Goal: Information Seeking & Learning: Check status

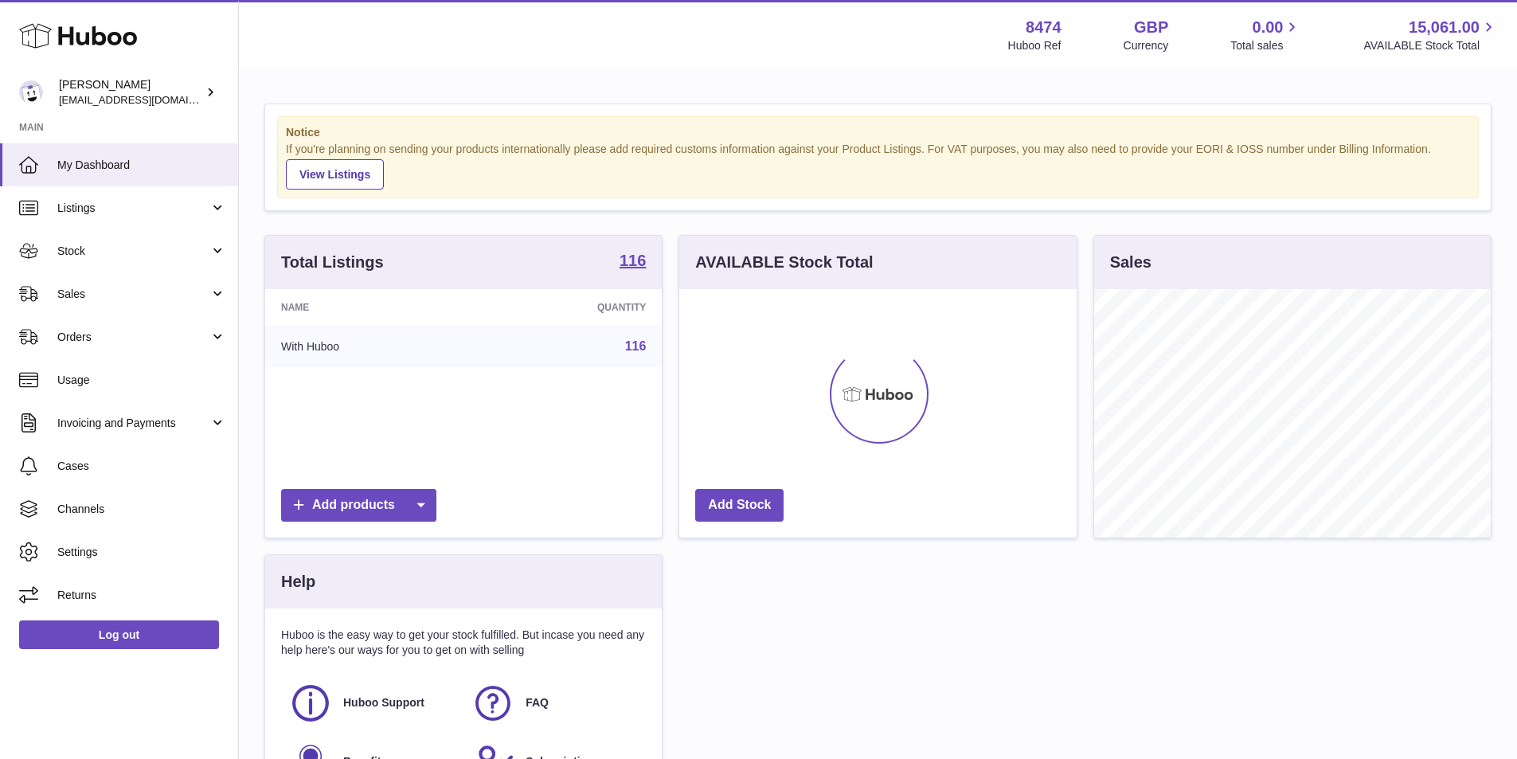
scroll to position [249, 397]
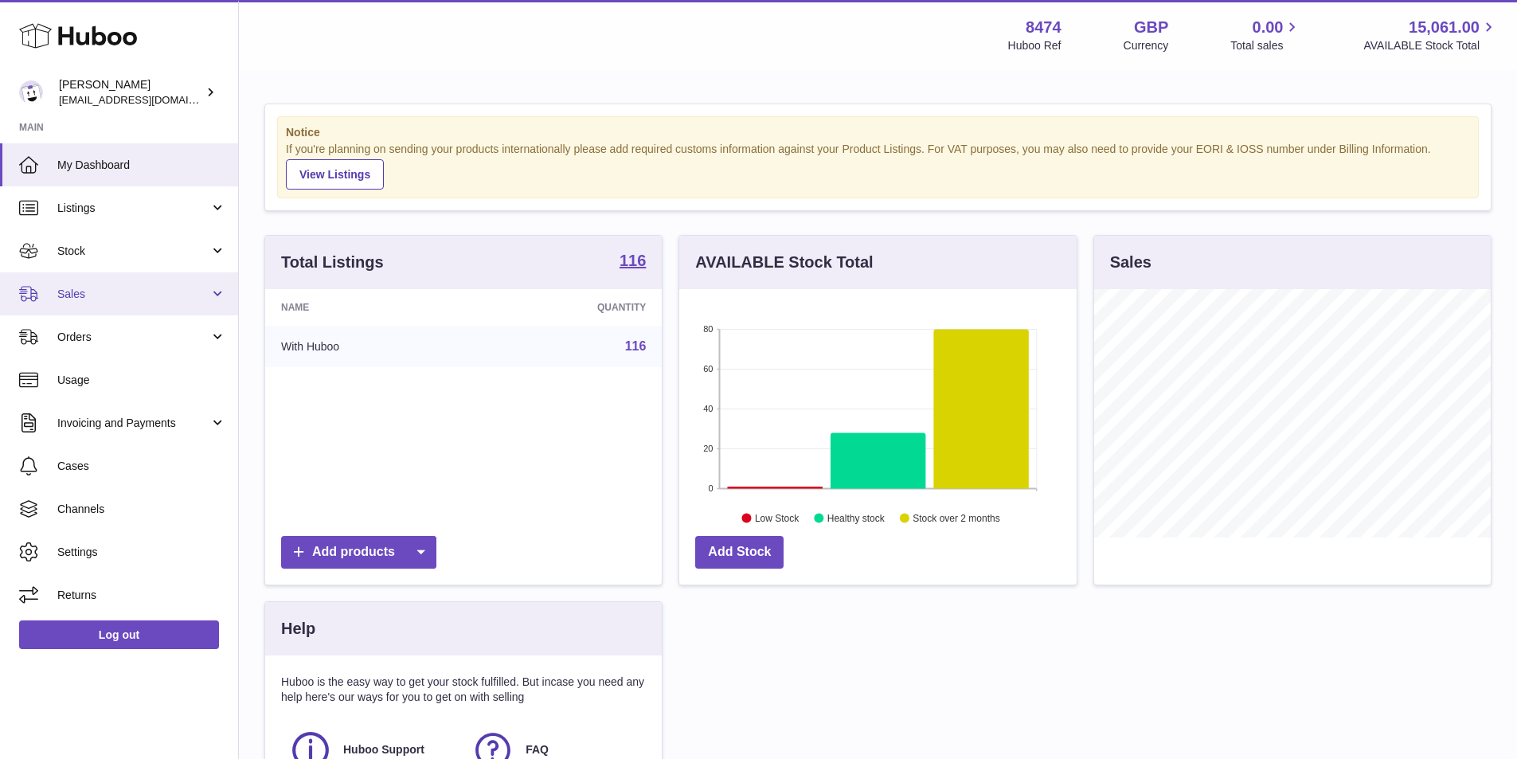
click at [85, 295] on span "Sales" at bounding box center [133, 294] width 152 height 15
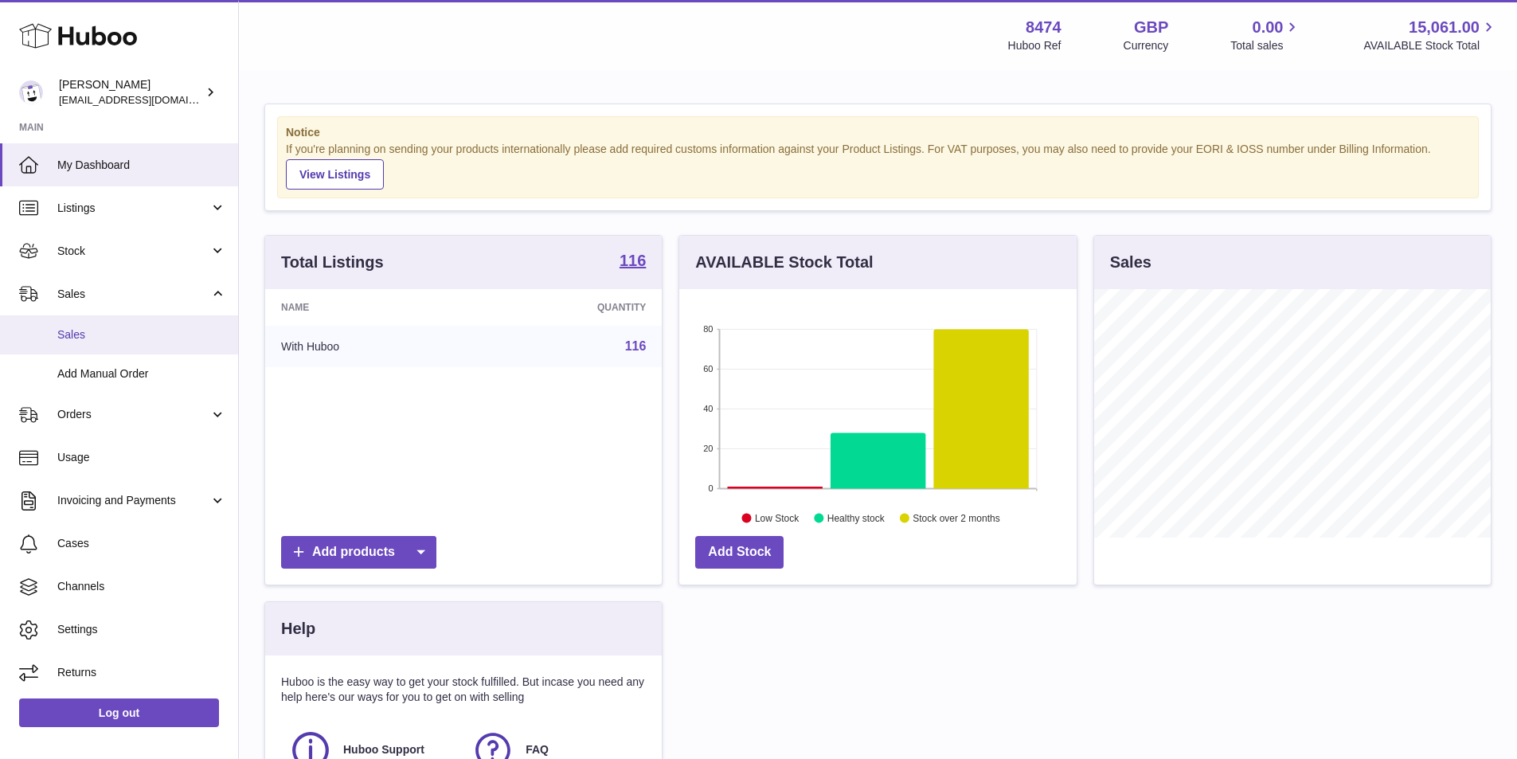
click at [100, 331] on span "Sales" at bounding box center [141, 334] width 169 height 15
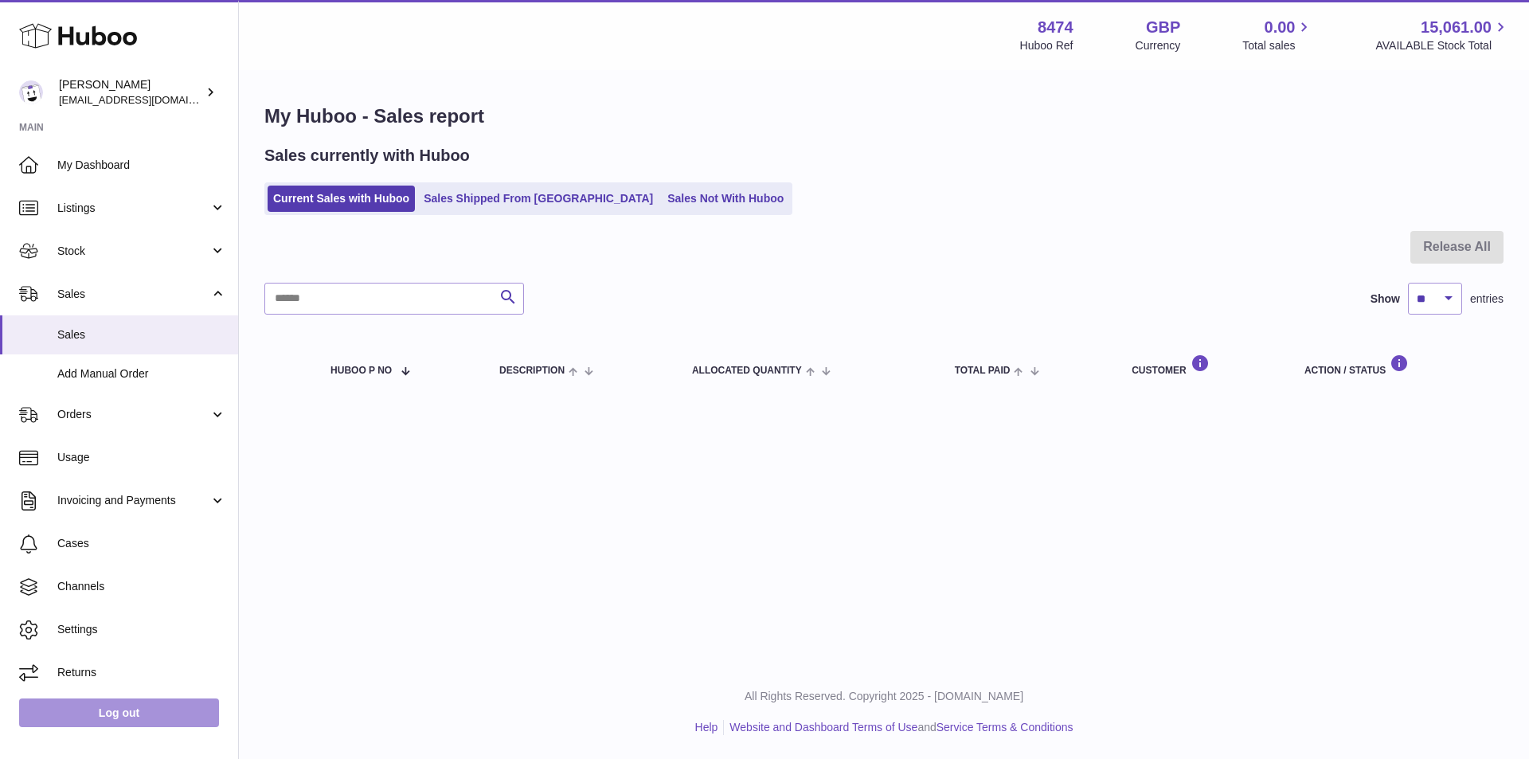
click at [130, 707] on link "Log out" at bounding box center [119, 713] width 200 height 29
